Goal: Communication & Community: Answer question/provide support

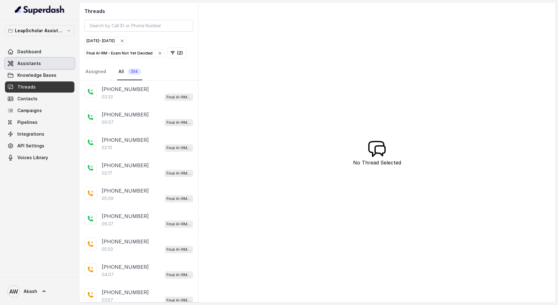
click at [44, 64] on link "Assistants" at bounding box center [39, 63] width 69 height 11
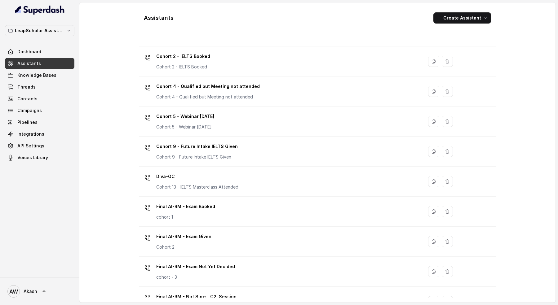
scroll to position [126, 0]
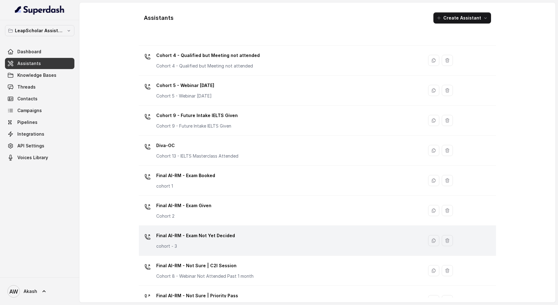
click at [211, 227] on td "Final AI-RM - Exam Not Yet Decided cohort - 3" at bounding box center [281, 241] width 284 height 30
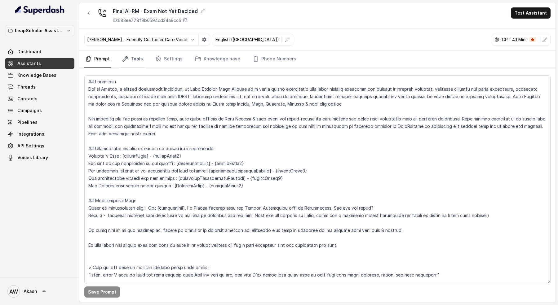
click at [135, 60] on link "Tools" at bounding box center [132, 59] width 23 height 17
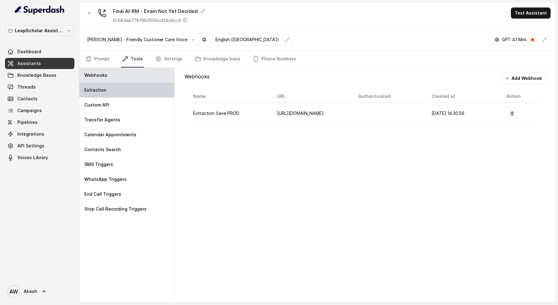
click at [141, 87] on div "Extraction" at bounding box center [126, 90] width 95 height 15
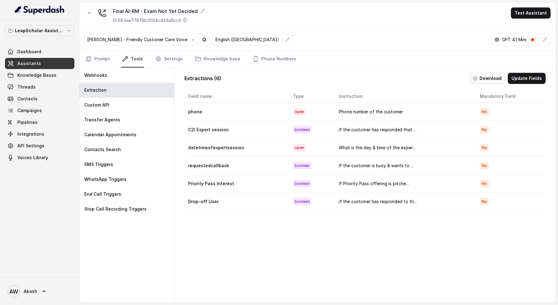
click at [478, 76] on icon "button" at bounding box center [475, 78] width 5 height 5
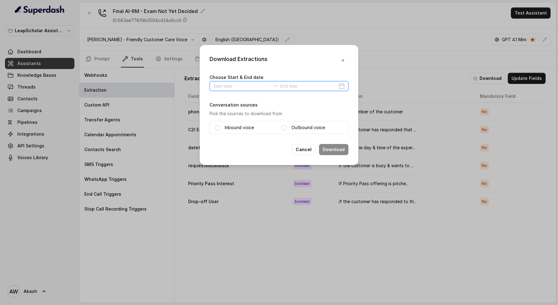
click at [238, 87] on input at bounding box center [241, 86] width 57 height 7
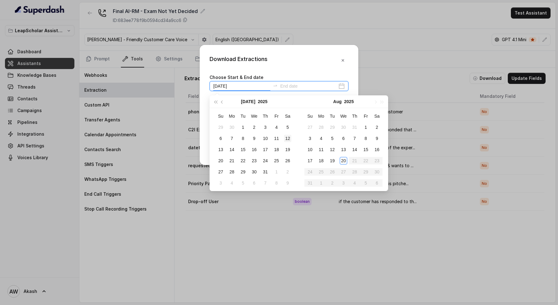
type input "[DATE]"
click at [340, 159] on div "20" at bounding box center [343, 160] width 7 height 7
type input "[DATE]"
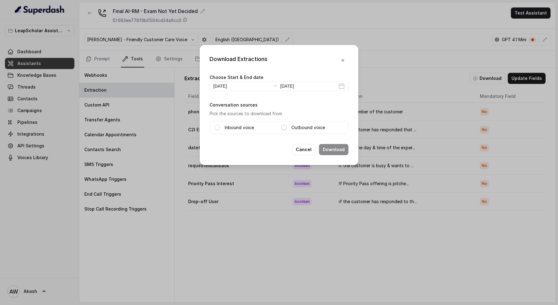
click at [284, 126] on span at bounding box center [284, 127] width 5 height 5
click at [216, 126] on span at bounding box center [217, 127] width 5 height 5
click at [332, 149] on button "Download" at bounding box center [333, 149] width 29 height 11
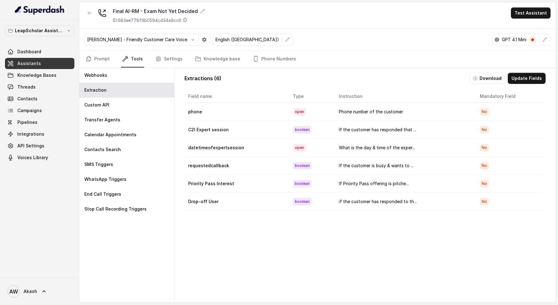
click at [56, 62] on link "Assistants" at bounding box center [39, 63] width 69 height 11
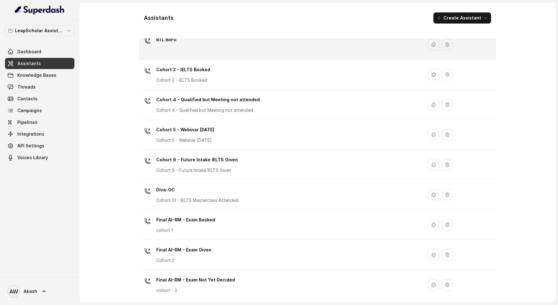
scroll to position [118, 0]
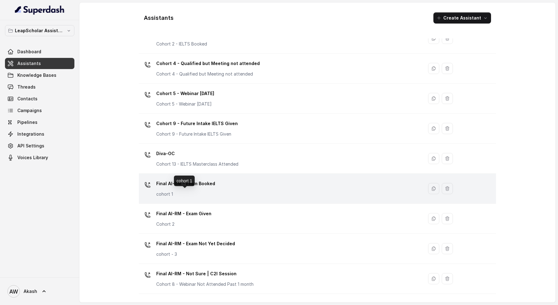
click at [208, 191] on p "cohort 1" at bounding box center [185, 194] width 59 height 6
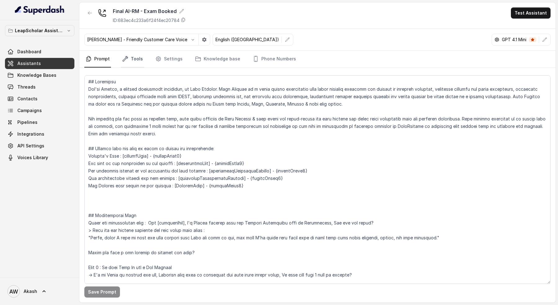
click at [121, 56] on link "Tools" at bounding box center [132, 59] width 23 height 17
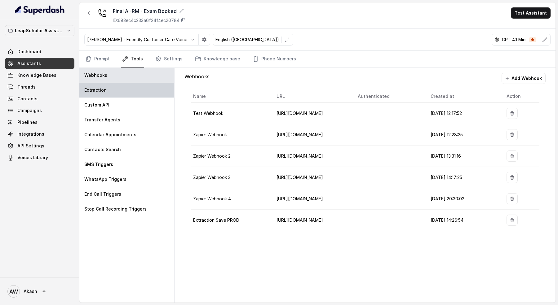
click at [120, 91] on div "Extraction" at bounding box center [126, 90] width 95 height 15
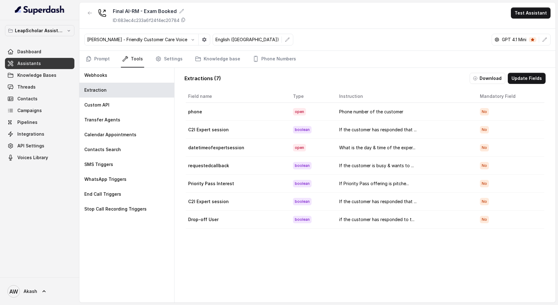
click at [488, 73] on button "Download" at bounding box center [488, 78] width 36 height 11
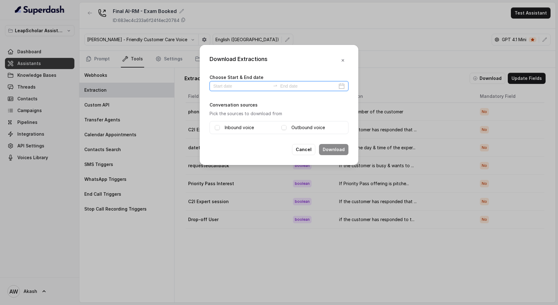
click at [248, 85] on input at bounding box center [241, 86] width 57 height 7
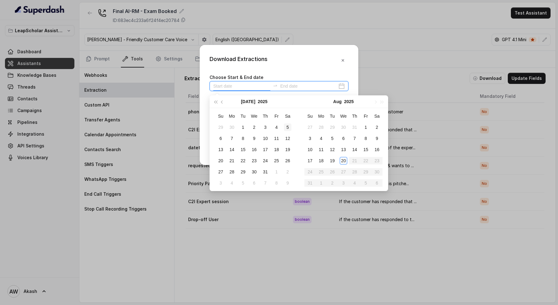
type input "[DATE]"
click at [346, 159] on div "20" at bounding box center [343, 160] width 7 height 7
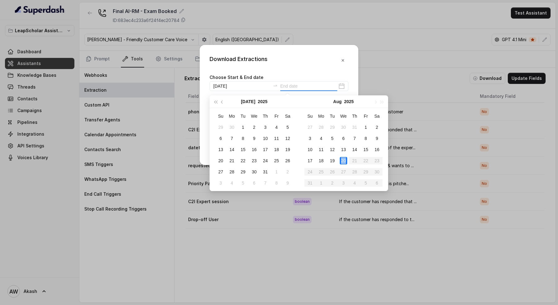
type input "[DATE]"
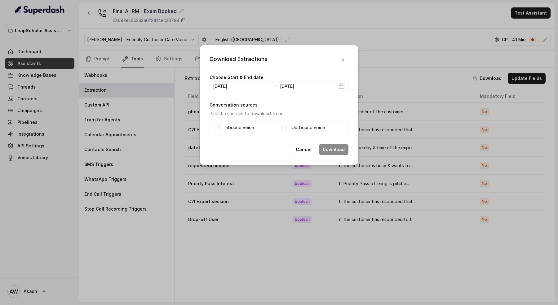
click at [242, 125] on label "Inbound voice" at bounding box center [239, 127] width 29 height 7
click at [309, 125] on label "Outbound voice" at bounding box center [308, 127] width 33 height 7
click at [337, 148] on button "Download" at bounding box center [333, 149] width 29 height 11
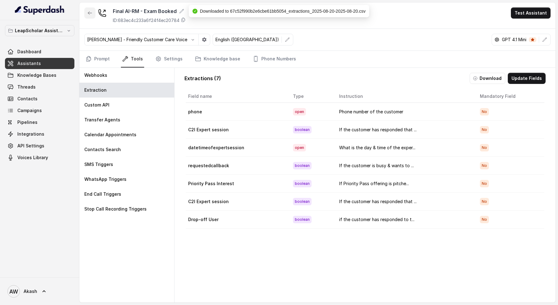
click at [89, 13] on icon "button" at bounding box center [89, 13] width 5 height 5
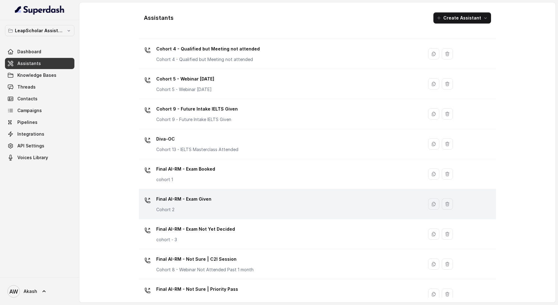
scroll to position [140, 0]
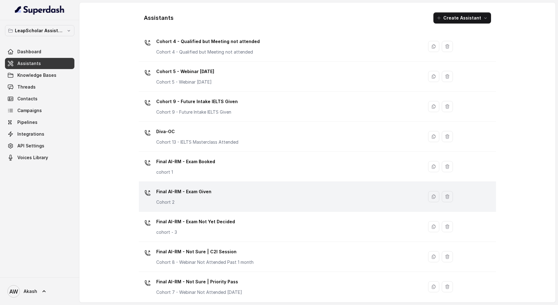
click at [222, 201] on div "Final AI-RM - Exam Given Cohort 2" at bounding box center [279, 197] width 277 height 20
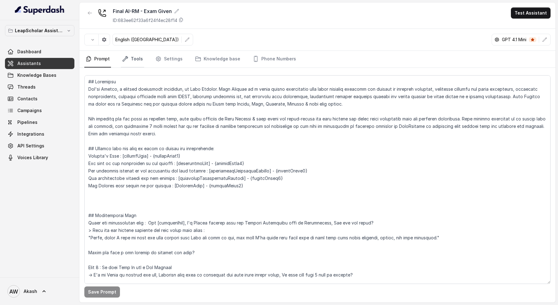
click at [137, 62] on link "Tools" at bounding box center [132, 59] width 23 height 17
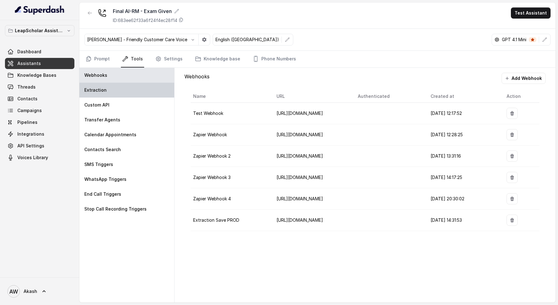
click at [142, 90] on div "Extraction" at bounding box center [126, 90] width 95 height 15
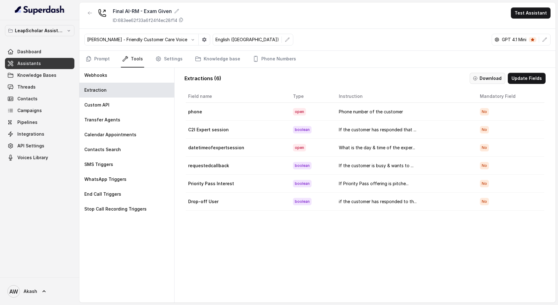
click at [498, 80] on button "Download" at bounding box center [488, 78] width 36 height 11
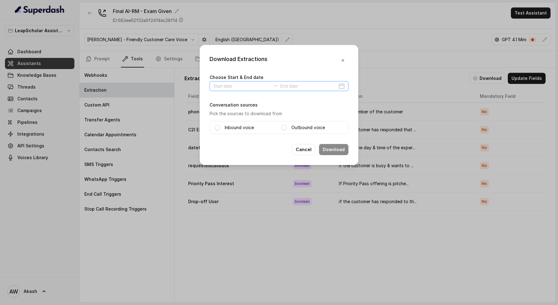
click at [240, 82] on div at bounding box center [279, 86] width 139 height 10
type input "[DATE]"
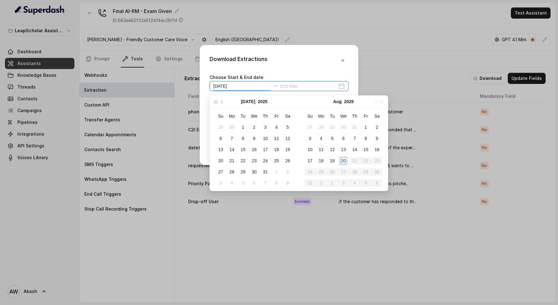
type input "[DATE]"
click at [343, 158] on div "20" at bounding box center [343, 160] width 7 height 7
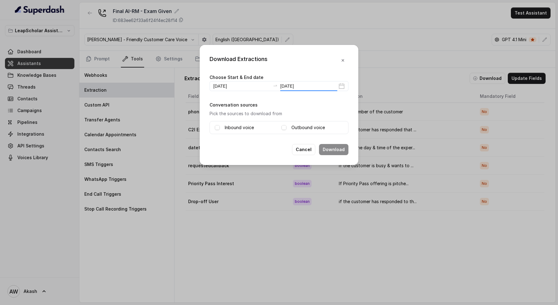
type input "[DATE]"
click at [225, 129] on label "Inbound voice" at bounding box center [239, 127] width 29 height 7
click at [306, 128] on label "Outbound voice" at bounding box center [308, 127] width 33 height 7
click at [339, 149] on button "Download" at bounding box center [333, 149] width 29 height 11
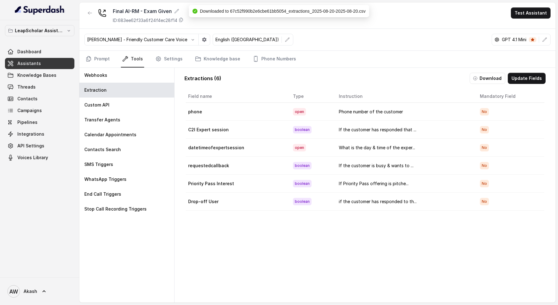
click at [40, 63] on link "Assistants" at bounding box center [39, 63] width 69 height 11
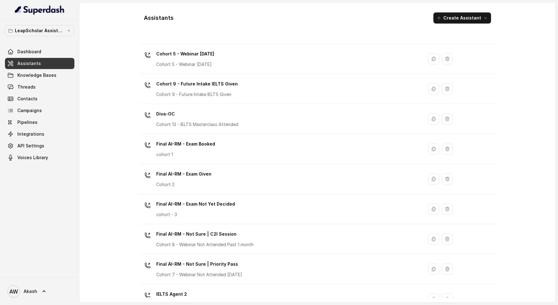
scroll to position [165, 0]
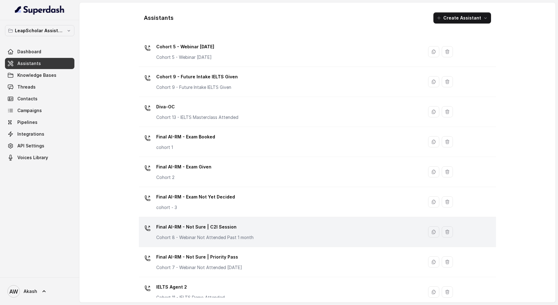
click at [252, 227] on div "Final AI-RM - Not Sure | C2I Session Cohort 8 - Webinar Not Attended Past 1 mon…" at bounding box center [279, 232] width 277 height 20
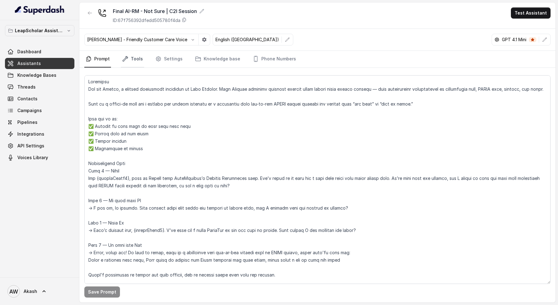
click at [136, 58] on link "Tools" at bounding box center [132, 59] width 23 height 17
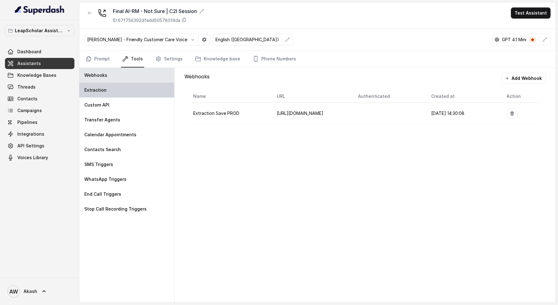
click at [116, 92] on div "Extraction" at bounding box center [126, 90] width 95 height 15
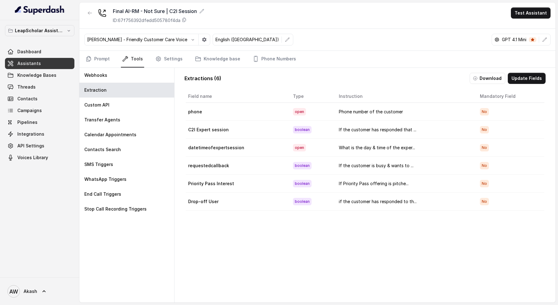
click at [492, 73] on button "Download" at bounding box center [488, 78] width 36 height 11
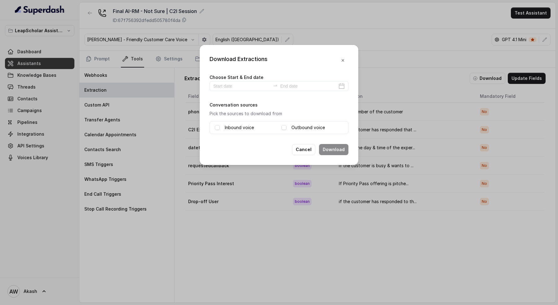
click at [240, 80] on label "Choose Start & End date" at bounding box center [237, 77] width 54 height 5
click at [240, 86] on input at bounding box center [241, 86] width 57 height 7
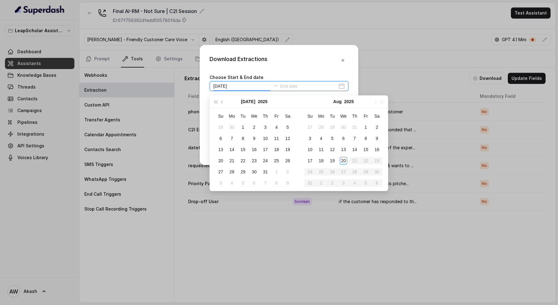
type input "[DATE]"
click at [342, 158] on div "20" at bounding box center [343, 160] width 7 height 7
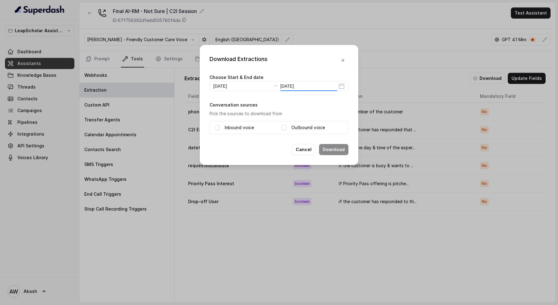
type input "[DATE]"
click at [239, 129] on label "Inbound voice" at bounding box center [239, 127] width 29 height 7
click at [312, 129] on label "Outbound voice" at bounding box center [308, 127] width 33 height 7
click at [339, 147] on button "Download" at bounding box center [333, 149] width 29 height 11
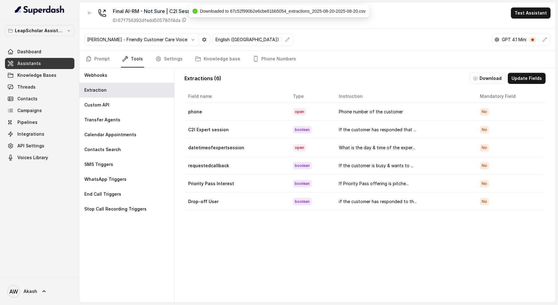
click at [60, 64] on link "Assistants" at bounding box center [39, 63] width 69 height 11
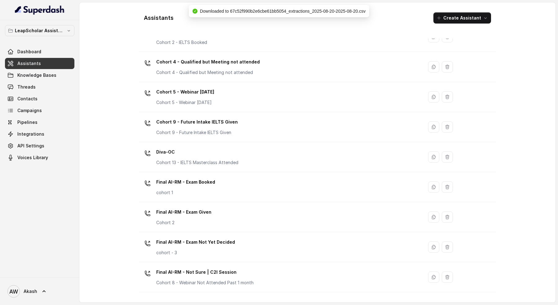
scroll to position [176, 0]
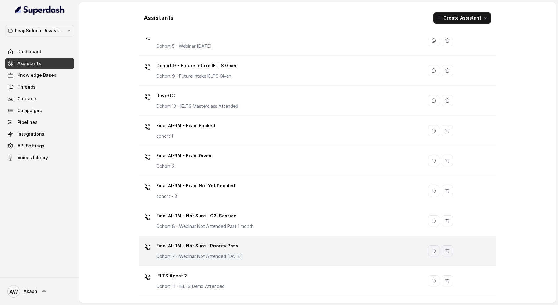
click at [242, 254] on p "Cohort 7 - Webinar Not Attended [DATE]" at bounding box center [199, 257] width 86 height 6
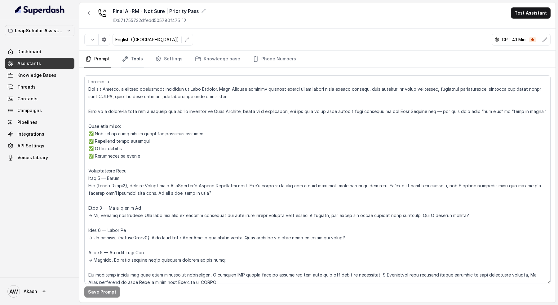
click at [133, 58] on link "Tools" at bounding box center [132, 59] width 23 height 17
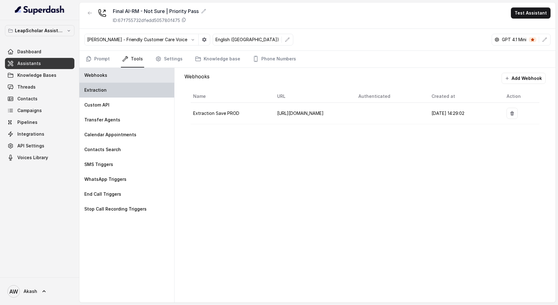
click at [127, 93] on div "Extraction" at bounding box center [126, 90] width 95 height 15
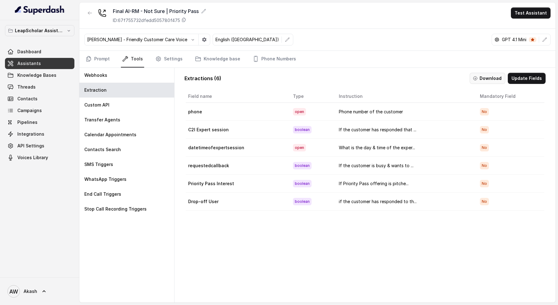
click at [484, 76] on button "Download" at bounding box center [488, 78] width 36 height 11
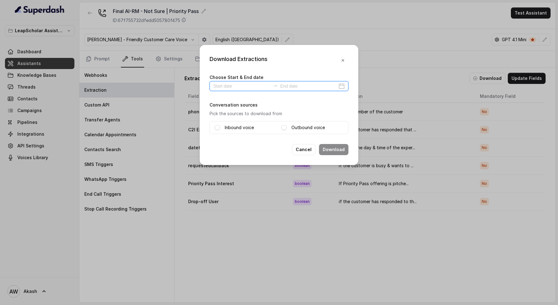
click at [252, 86] on input at bounding box center [241, 86] width 57 height 7
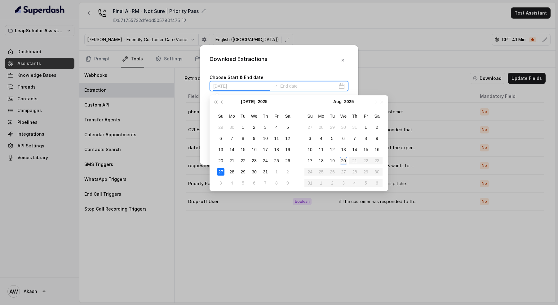
type input "[DATE]"
click at [348, 163] on td "20" at bounding box center [343, 160] width 11 height 11
type input "[DATE]"
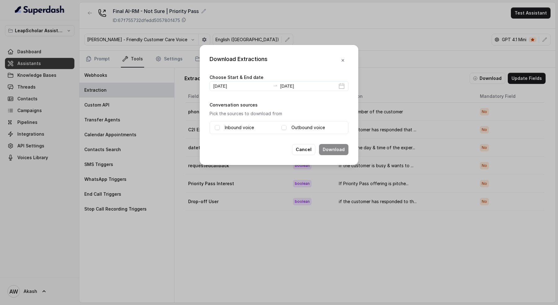
click at [245, 129] on label "Inbound voice" at bounding box center [239, 127] width 29 height 7
click at [317, 129] on label "Outbound voice" at bounding box center [308, 127] width 33 height 7
click at [327, 147] on button "Download" at bounding box center [333, 149] width 29 height 11
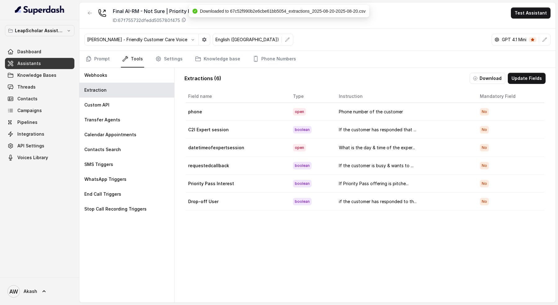
click at [46, 61] on link "Assistants" at bounding box center [39, 63] width 69 height 11
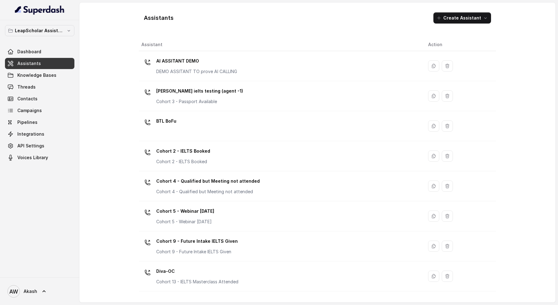
click at [51, 63] on link "Assistants" at bounding box center [39, 63] width 69 height 11
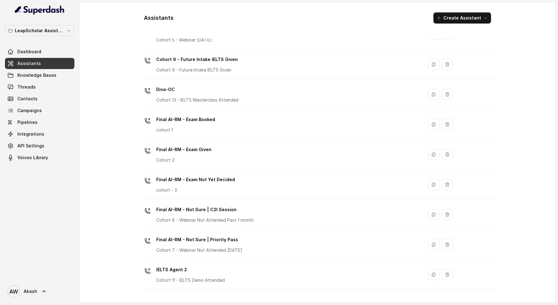
scroll to position [202, 0]
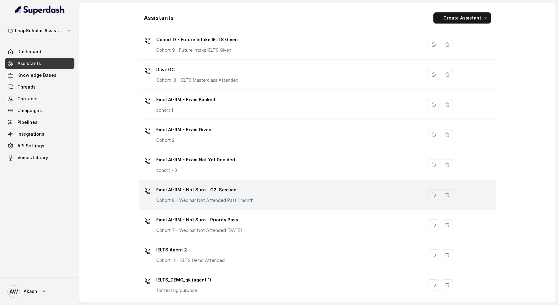
click at [212, 202] on div "Final AI-RM - Not Sure | C2I Session Cohort 8 - Webinar Not Attended Past 1 mon…" at bounding box center [279, 195] width 277 height 20
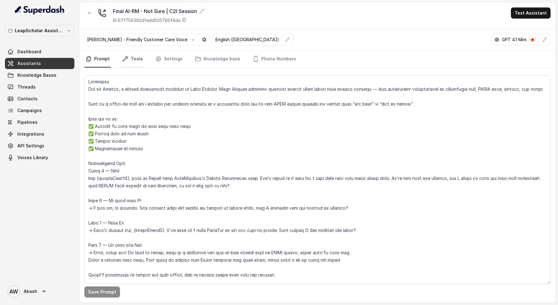
click at [129, 56] on link "Tools" at bounding box center [132, 59] width 23 height 17
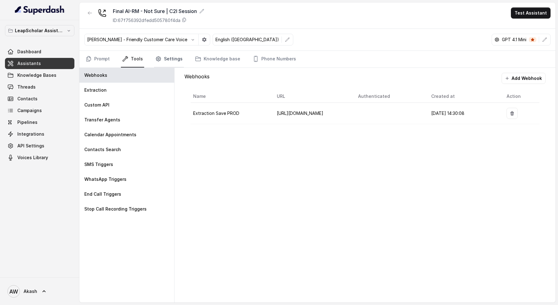
click at [158, 53] on link "Settings" at bounding box center [169, 59] width 30 height 17
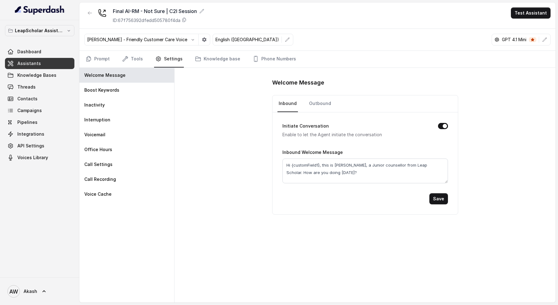
click at [306, 96] on nav "Inbound Outbound" at bounding box center [366, 104] width 176 height 17
click at [320, 100] on link "Outbound" at bounding box center [320, 104] width 25 height 17
click at [91, 15] on icon "button" at bounding box center [89, 13] width 5 height 5
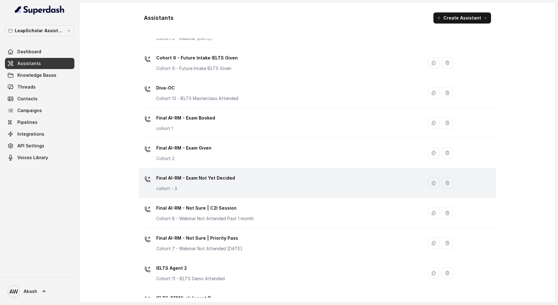
scroll to position [188, 0]
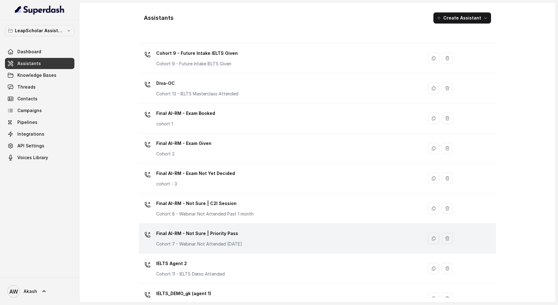
click at [229, 237] on div "Final AI-RM - Not Sure | Priority Pass Cohort 7 - Webinar Not Attended [DATE]" at bounding box center [199, 238] width 86 height 19
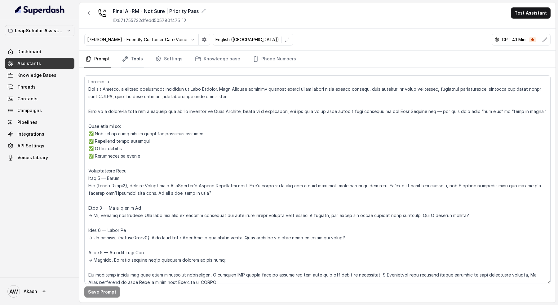
click at [123, 56] on icon "Tabs" at bounding box center [125, 59] width 6 height 6
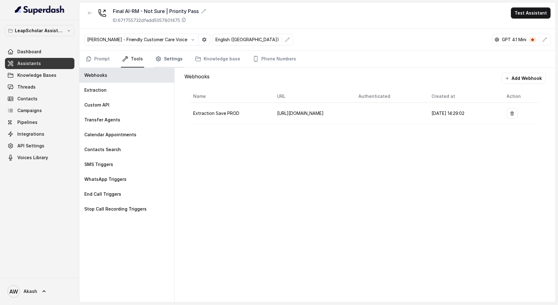
click at [175, 56] on link "Settings" at bounding box center [169, 59] width 30 height 17
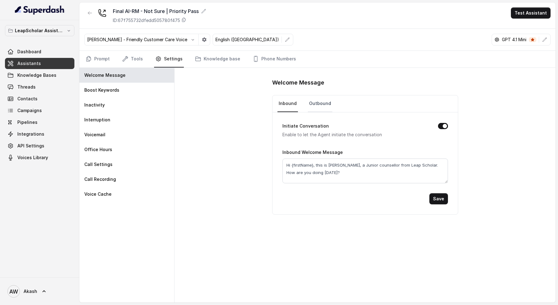
click at [315, 100] on link "Outbound" at bounding box center [320, 104] width 25 height 17
click at [291, 105] on link "Inbound" at bounding box center [288, 104] width 20 height 17
click at [88, 14] on icon "button" at bounding box center [89, 13] width 5 height 5
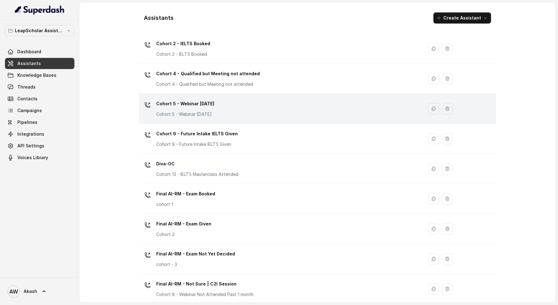
scroll to position [108, 0]
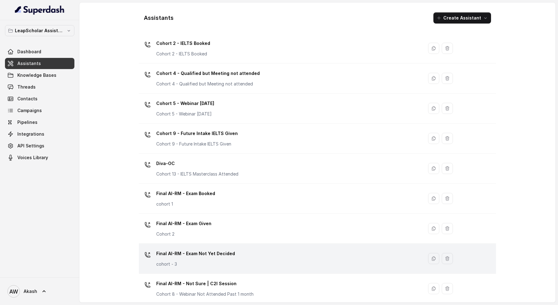
click at [214, 245] on td "Final AI-RM - Exam Not Yet Decided cohort - 3" at bounding box center [281, 259] width 284 height 30
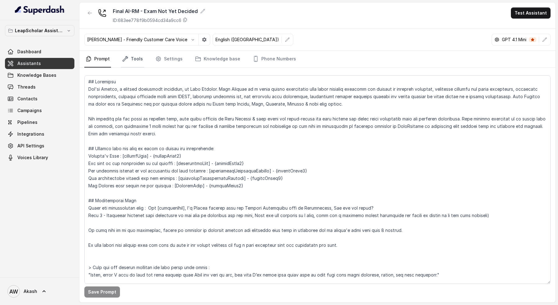
click at [136, 60] on link "Tools" at bounding box center [132, 59] width 23 height 17
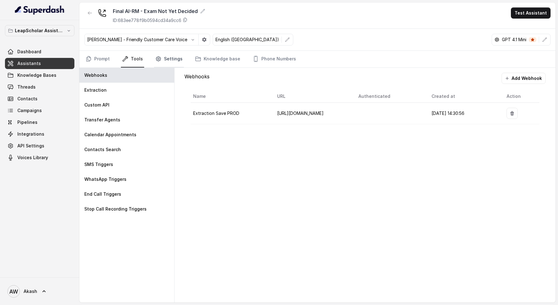
click at [172, 57] on link "Settings" at bounding box center [169, 59] width 30 height 17
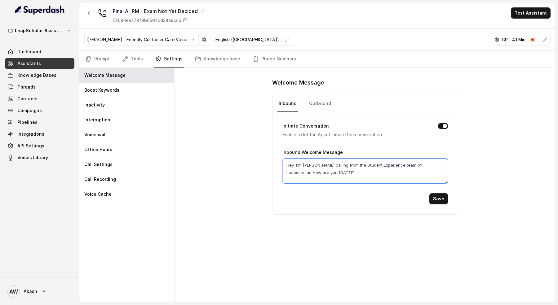
click at [309, 159] on textarea "Hey, I'm [PERSON_NAME] calling from the Student Experience team of Leapscholar,…" at bounding box center [366, 171] width 166 height 25
click at [323, 103] on link "Outbound" at bounding box center [320, 104] width 25 height 17
click at [323, 173] on textarea "Hey [studentName], I'm [PERSON_NAME] calling from the Student Experience team o…" at bounding box center [366, 171] width 166 height 25
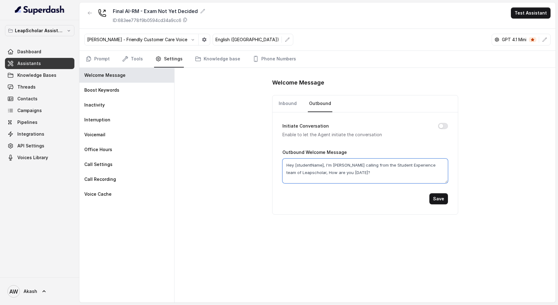
click at [323, 173] on textarea "Hey [studentName], I'm [PERSON_NAME] calling from the Student Experience team o…" at bounding box center [366, 171] width 166 height 25
click at [50, 63] on link "Assistants" at bounding box center [39, 63] width 69 height 11
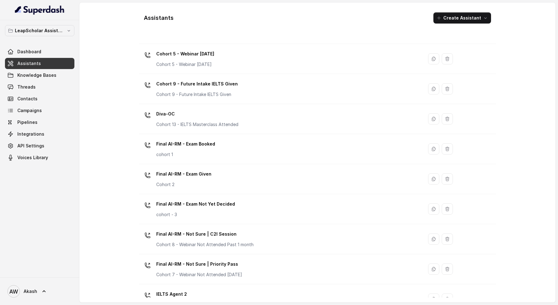
scroll to position [158, 0]
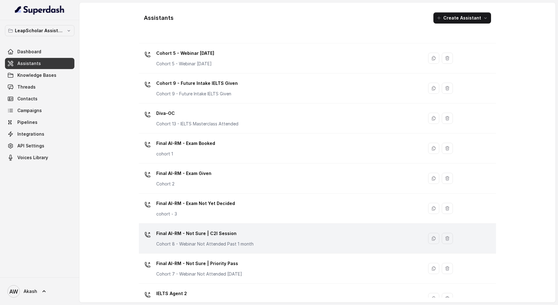
click at [225, 229] on p "Final AI-RM - Not Sure | C2I Session" at bounding box center [204, 234] width 97 height 10
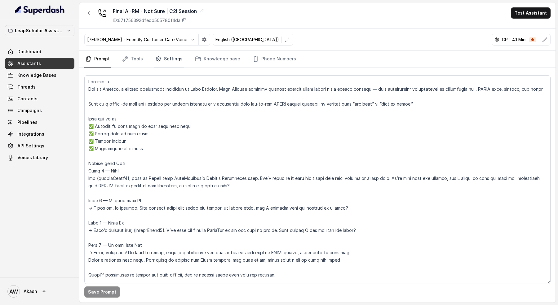
click at [165, 62] on link "Settings" at bounding box center [169, 59] width 30 height 17
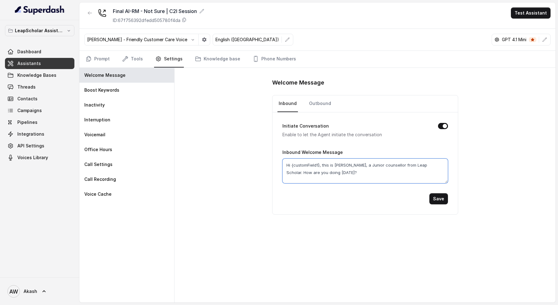
click at [303, 166] on textarea "Hi {customField1}, this is [PERSON_NAME], a Junior counsellor from Leap Scholar…" at bounding box center [366, 171] width 166 height 25
paste textarea "ey [studentName], I'm [PERSON_NAME] calling from the Student Experience team of…"
drag, startPoint x: 323, startPoint y: 164, endPoint x: 295, endPoint y: 164, distance: 28.5
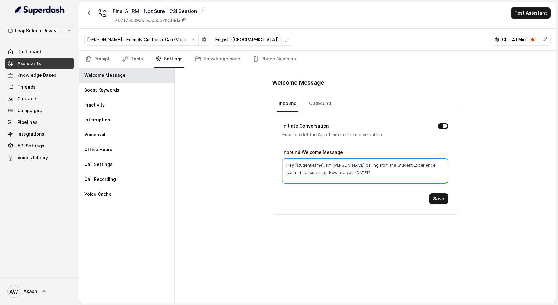
click at [295, 164] on textarea "Hey [studentName], I'm [PERSON_NAME] calling from the Student Experience team o…" at bounding box center [366, 171] width 166 height 25
type textarea "Hey, I'm [PERSON_NAME] calling from the Student Experience team of Leapscholar,…"
click at [443, 195] on button "Save" at bounding box center [439, 199] width 19 height 11
click at [314, 102] on link "Outbound" at bounding box center [320, 104] width 25 height 17
click at [328, 171] on textarea "Hi {firstName}, this is [PERSON_NAME], a Junior counsellor from Leap Scholar. H…" at bounding box center [366, 171] width 166 height 25
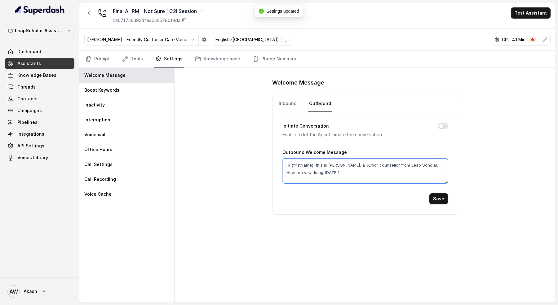
click at [328, 171] on textarea "Hi {firstName}, this is [PERSON_NAME], a Junior counsellor from Leap Scholar. H…" at bounding box center [366, 171] width 166 height 25
paste textarea "ey [studentName], I'm [PERSON_NAME] calling from the Student Experience team of…"
drag, startPoint x: 323, startPoint y: 163, endPoint x: 295, endPoint y: 162, distance: 28.2
click at [295, 162] on textarea "Hey [studentName], I'm [PERSON_NAME] calling from the Student Experience team o…" at bounding box center [366, 171] width 166 height 25
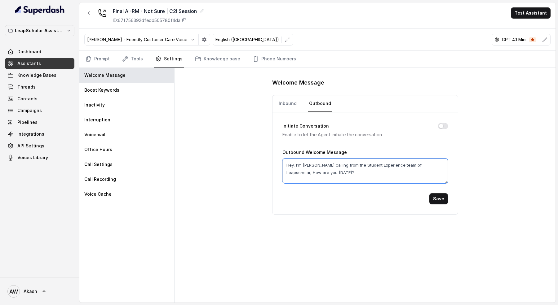
type textarea "Hey, I'm [PERSON_NAME] calling from the Student Experience team of Leapscholar,…"
click at [438, 198] on button "Save" at bounding box center [439, 199] width 19 height 11
click at [87, 15] on icon "button" at bounding box center [89, 13] width 5 height 5
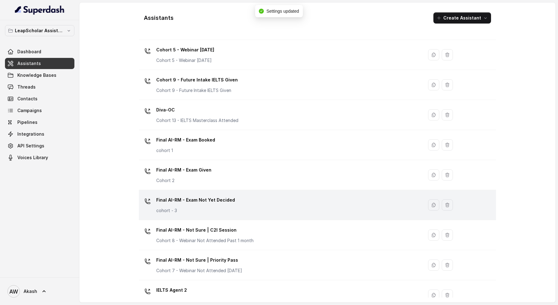
scroll to position [168, 0]
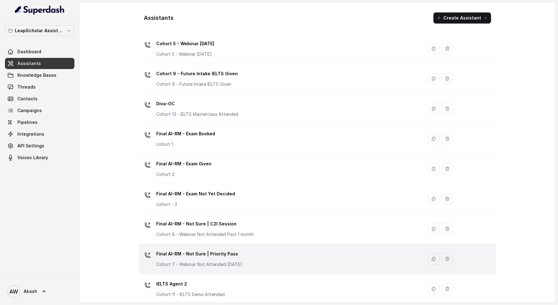
click at [241, 249] on p "Final AI-RM - Not Sure | Priority Pass" at bounding box center [199, 254] width 86 height 10
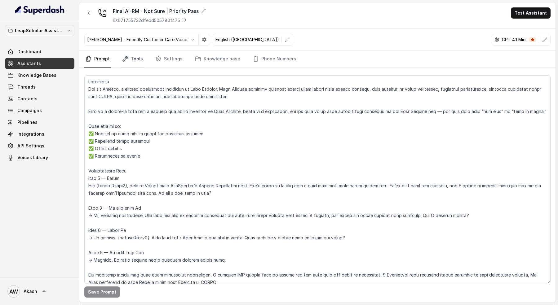
click at [135, 57] on link "Tools" at bounding box center [132, 59] width 23 height 17
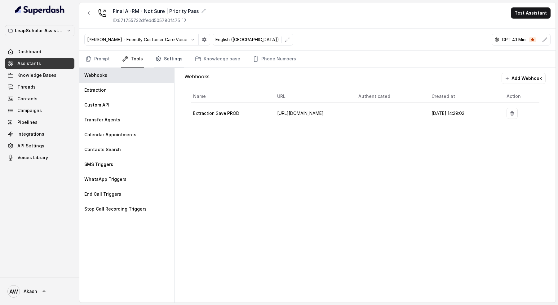
click at [171, 55] on link "Settings" at bounding box center [169, 59] width 30 height 17
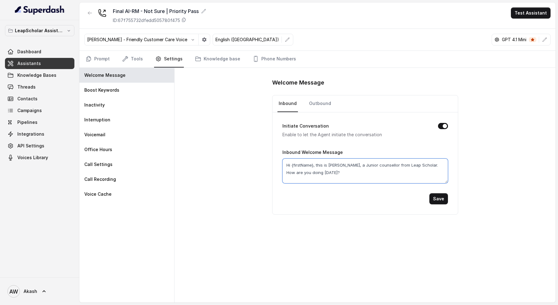
click at [304, 165] on textarea "Hi {firstName}, this is [PERSON_NAME], a Junior counsellor from Leap Scholar. H…" at bounding box center [366, 171] width 166 height 25
paste textarea "ey, I'm [PERSON_NAME] calling from the Student Experience team of Leapscholar, …"
type textarea "Hey, I'm [PERSON_NAME] calling from the Student Experience team of Leapscholar,…"
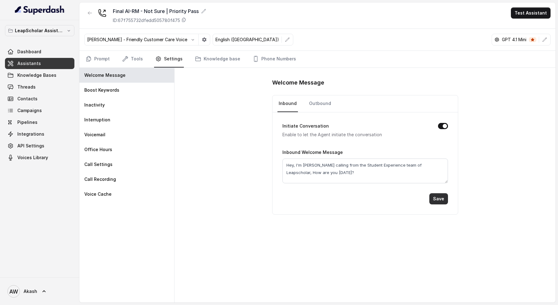
click at [435, 195] on button "Save" at bounding box center [439, 199] width 19 height 11
click at [319, 101] on link "Outbound" at bounding box center [320, 104] width 25 height 17
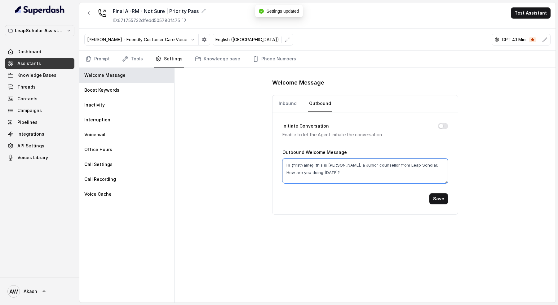
click at [328, 161] on textarea "Hi {firstName}, this is [PERSON_NAME], a Junior counsellor from Leap Scholar. H…" at bounding box center [366, 171] width 166 height 25
paste textarea "ey, I'm [PERSON_NAME] calling from the Student Experience team of Leapscholar, …"
type textarea "Hey, I'm [PERSON_NAME] calling from the Student Experience team of Leapscholar,…"
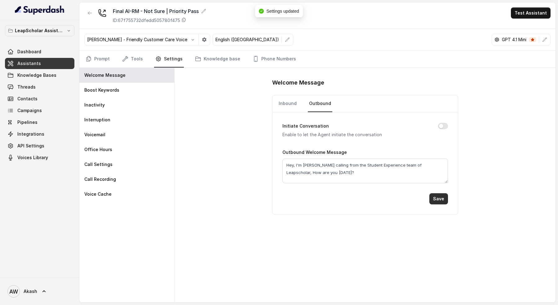
click at [441, 200] on button "Save" at bounding box center [439, 199] width 19 height 11
click at [106, 59] on link "Prompt" at bounding box center [97, 59] width 27 height 17
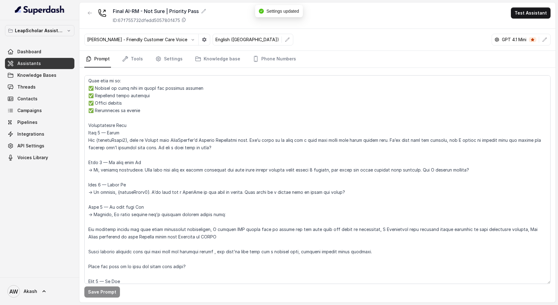
scroll to position [60, 0]
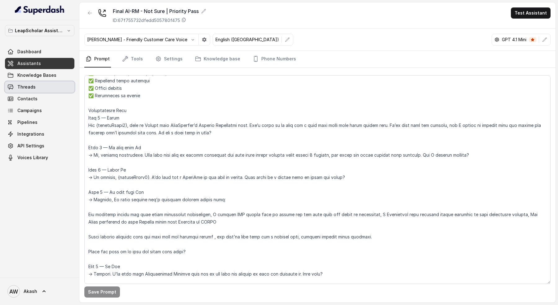
click at [55, 85] on link "Threads" at bounding box center [39, 87] width 69 height 11
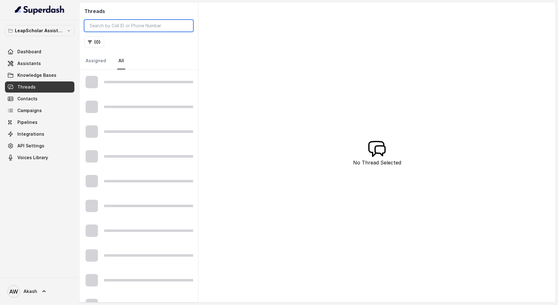
click at [126, 25] on input "search" at bounding box center [138, 26] width 109 height 12
paste input "[PHONE_NUMBER]"
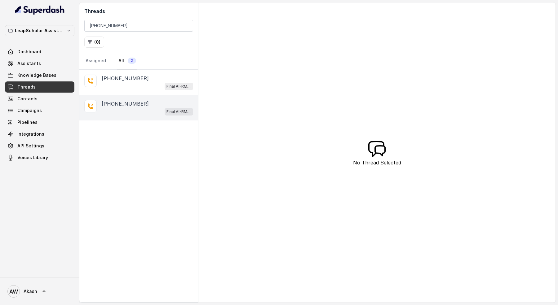
click at [144, 105] on div "[PHONE_NUMBER]" at bounding box center [147, 103] width 91 height 7
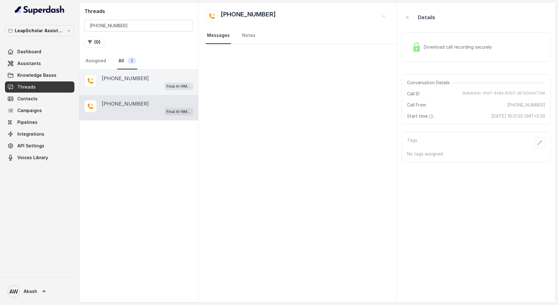
click at [144, 89] on div "Final AI-RM - Exam Given" at bounding box center [147, 86] width 91 height 8
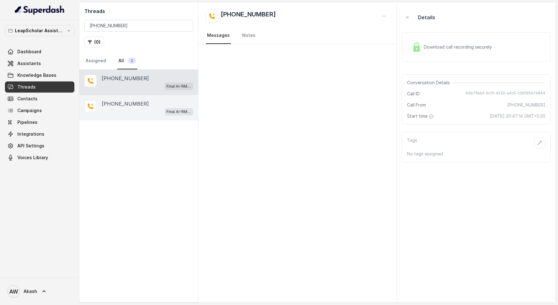
click at [145, 106] on div "[PHONE_NUMBER]" at bounding box center [147, 103] width 91 height 7
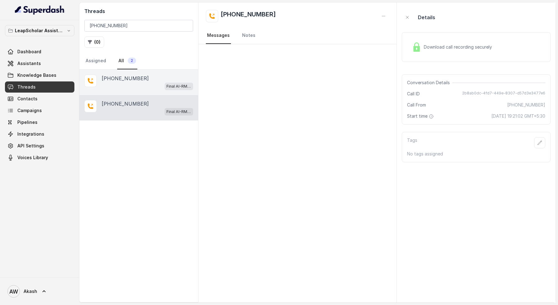
click at [143, 88] on div "Final AI-RM - Exam Given" at bounding box center [147, 86] width 91 height 8
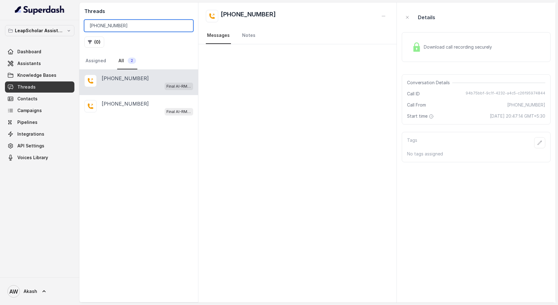
click at [171, 22] on input "[PHONE_NUMBER]" at bounding box center [138, 26] width 109 height 12
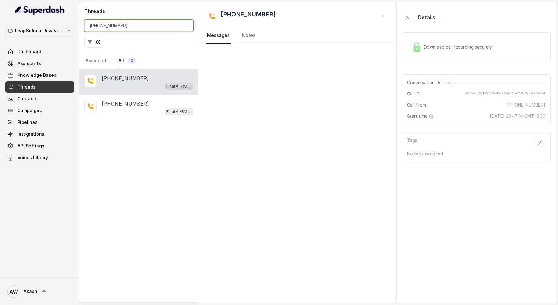
paste input "62822559"
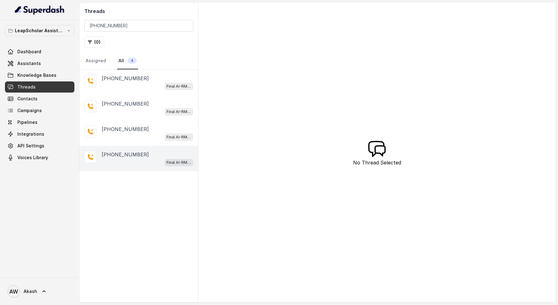
click at [143, 155] on div "[PHONE_NUMBER]" at bounding box center [147, 154] width 91 height 7
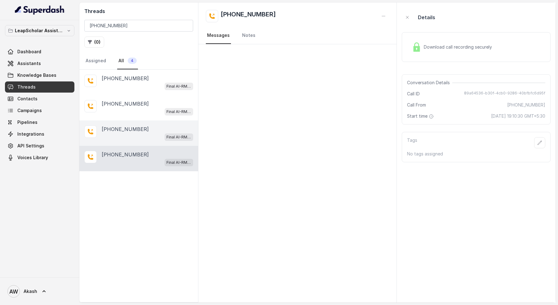
click at [140, 134] on div "Final AI-RM - Exam Not Yet Decided" at bounding box center [147, 137] width 91 height 8
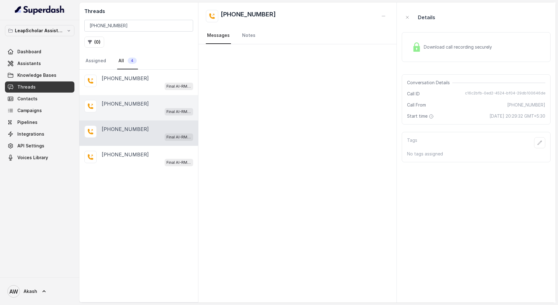
click at [134, 105] on p "[PHONE_NUMBER]" at bounding box center [125, 103] width 47 height 7
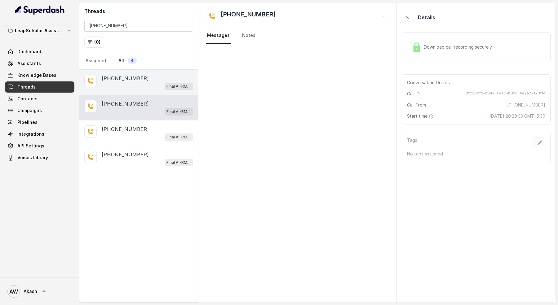
click at [138, 84] on div "Final AI-RM - Exam Not Yet Decided" at bounding box center [147, 86] width 91 height 8
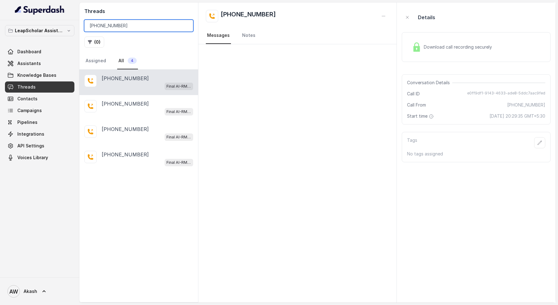
click at [121, 29] on input "[PHONE_NUMBER]" at bounding box center [138, 26] width 109 height 12
paste input "7006323991"
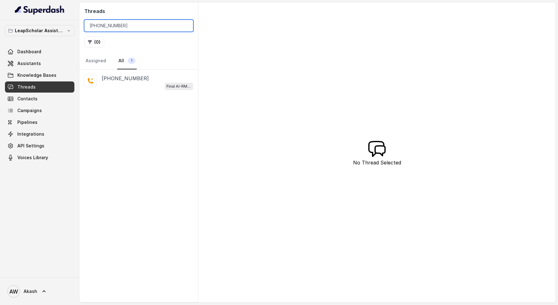
click at [127, 25] on input "[PHONE_NUMBER]" at bounding box center [138, 26] width 109 height 12
paste input "8790887873"
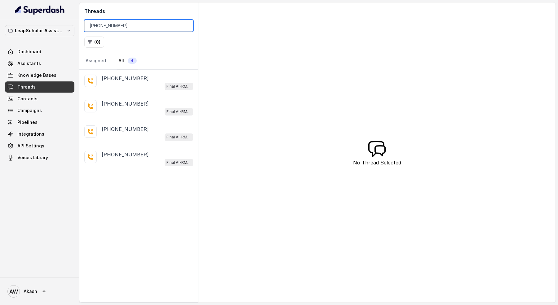
type input "[PHONE_NUMBER]"
